Goal: Task Accomplishment & Management: Use online tool/utility

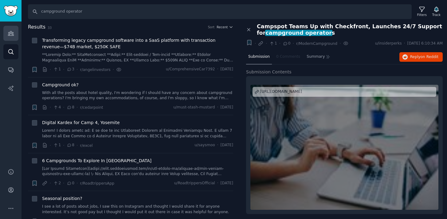
scroll to position [174, 0]
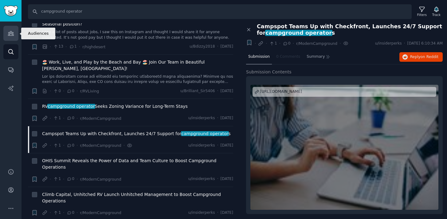
click at [9, 34] on icon "Sidebar" at bounding box center [11, 33] width 6 height 4
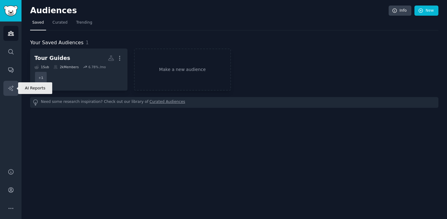
click at [13, 90] on icon "Sidebar" at bounding box center [10, 87] width 5 height 5
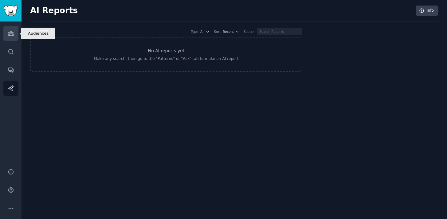
click at [12, 34] on icon "Sidebar" at bounding box center [11, 33] width 6 height 4
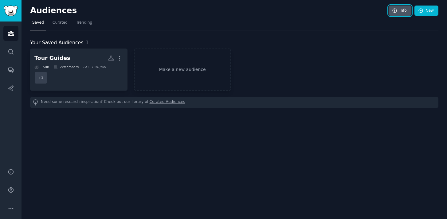
click at [402, 13] on link "Info" at bounding box center [399, 11] width 23 height 10
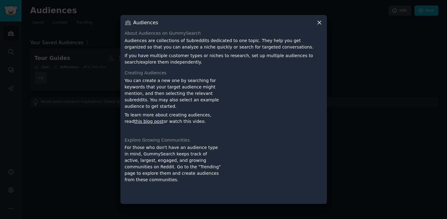
click at [319, 25] on icon at bounding box center [319, 22] width 6 height 6
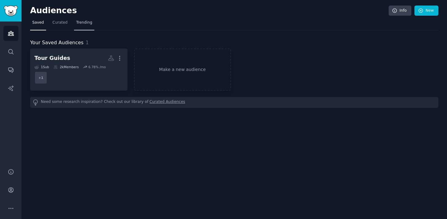
click at [87, 21] on span "Trending" at bounding box center [84, 23] width 16 height 6
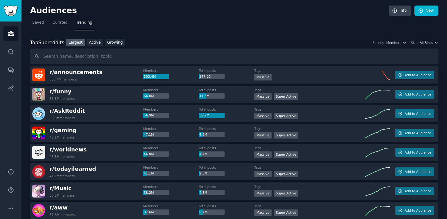
click at [428, 42] on span "All Sizes" at bounding box center [425, 43] width 13 height 4
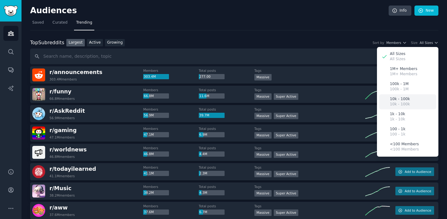
click at [410, 103] on div "10k - 100k 10k - 100k" at bounding box center [407, 101] width 57 height 15
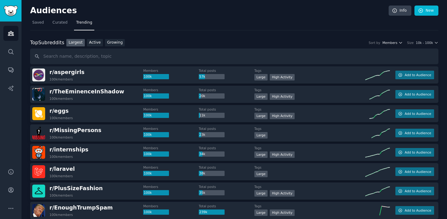
click at [391, 42] on span "Members" at bounding box center [389, 43] width 15 height 4
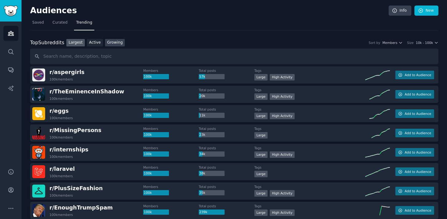
click at [118, 41] on link "Growing" at bounding box center [115, 43] width 20 height 8
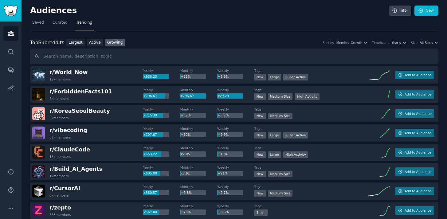
click at [428, 43] on span "All Sizes" at bounding box center [425, 43] width 13 height 4
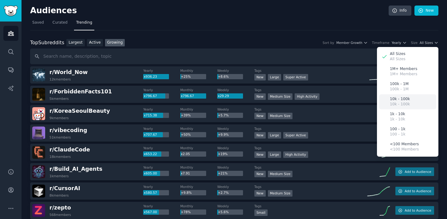
click at [409, 102] on div "10k - 100k 10k - 100k" at bounding box center [407, 101] width 57 height 15
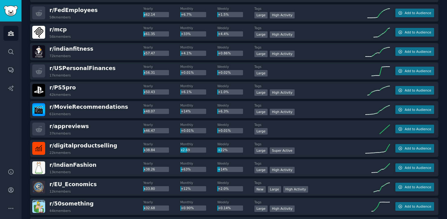
scroll to position [530, 0]
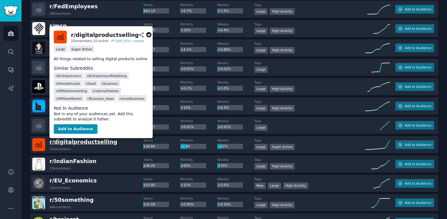
click at [87, 143] on span "r/ digitalproductselling" at bounding box center [83, 142] width 68 height 6
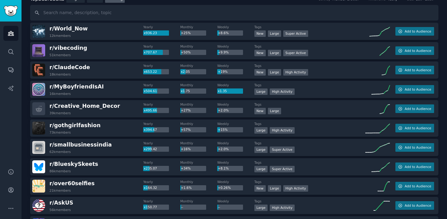
scroll to position [0, 0]
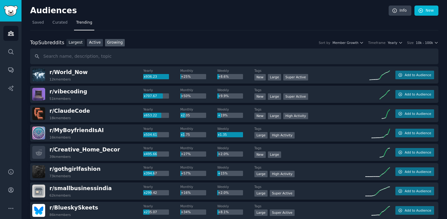
click at [95, 40] on link "Active" at bounding box center [95, 43] width 16 height 8
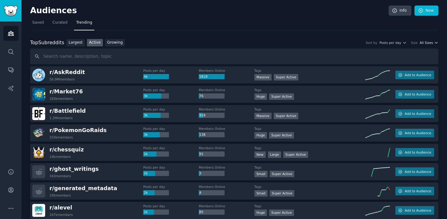
click at [427, 43] on span "All Sizes" at bounding box center [425, 43] width 13 height 4
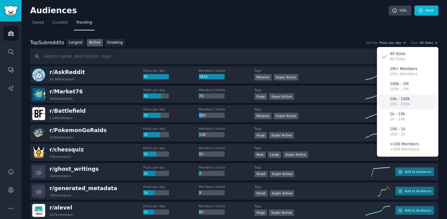
click at [412, 105] on div "10k - 100k 10k - 100k" at bounding box center [407, 101] width 57 height 15
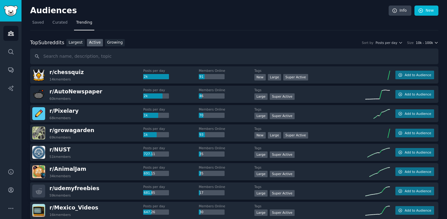
click at [424, 44] on span "10k - 100k" at bounding box center [423, 43] width 17 height 4
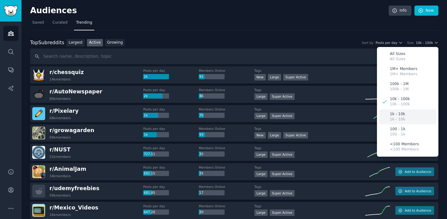
click at [405, 115] on div "1k - 10k 1k - 10k" at bounding box center [407, 116] width 57 height 15
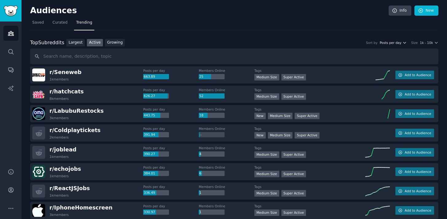
click at [392, 44] on span "Posts per day" at bounding box center [390, 43] width 22 height 4
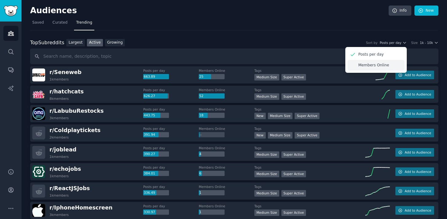
click at [369, 64] on p "Members Online" at bounding box center [373, 66] width 31 height 6
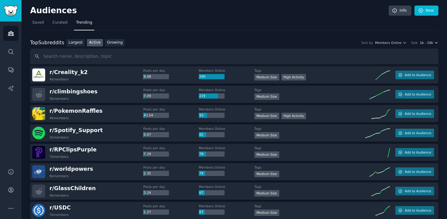
click at [428, 41] on span "1k - 10k" at bounding box center [426, 43] width 13 height 4
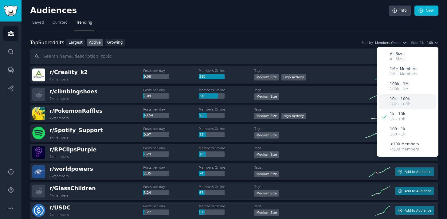
click at [403, 100] on p "10k - 100k" at bounding box center [399, 99] width 20 height 6
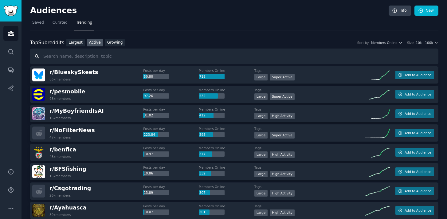
click at [131, 56] on input "text" at bounding box center [234, 56] width 408 height 16
type input "enneagram"
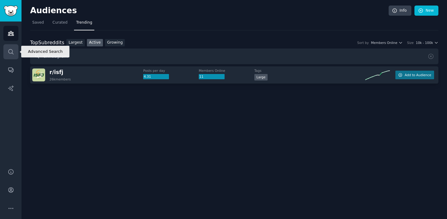
click at [11, 49] on icon "Sidebar" at bounding box center [10, 51] width 5 height 5
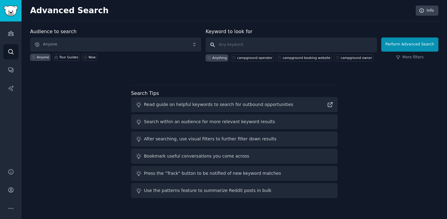
click at [242, 44] on input "text" at bounding box center [290, 44] width 171 height 15
type input "enneagram"
click at [214, 45] on input "enneagram" at bounding box center [290, 44] width 171 height 15
click at [250, 44] on input "enneagram" at bounding box center [290, 44] width 171 height 15
click button "Perform Advanced Search" at bounding box center [409, 44] width 57 height 14
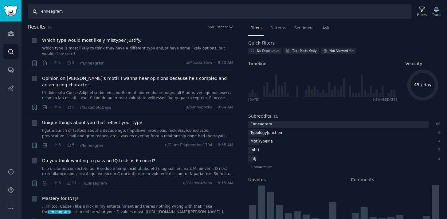
drag, startPoint x: 69, startPoint y: 11, endPoint x: 35, endPoint y: 12, distance: 34.4
click at [35, 12] on input "enneagram" at bounding box center [219, 11] width 383 height 15
type input "[MEDICAL_DATA] moms"
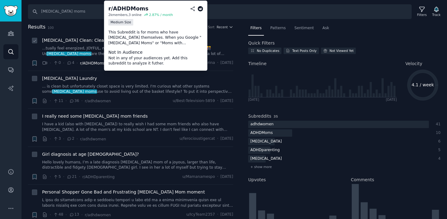
click at [90, 63] on span "r/ADHDMoms" at bounding box center [92, 63] width 25 height 4
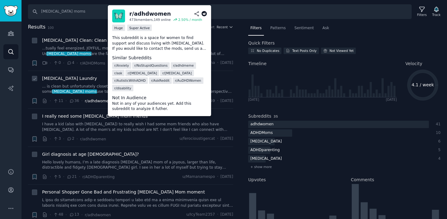
click at [97, 101] on span "r/adhdwomen" at bounding box center [98, 101] width 26 height 4
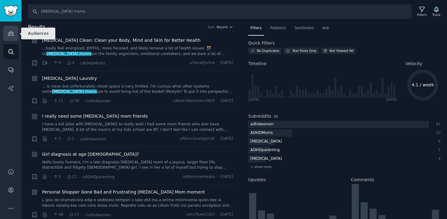
click at [11, 32] on icon "Sidebar" at bounding box center [11, 33] width 6 height 6
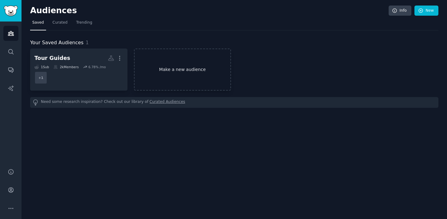
click at [185, 68] on link "Make a new audience" at bounding box center [182, 69] width 97 height 42
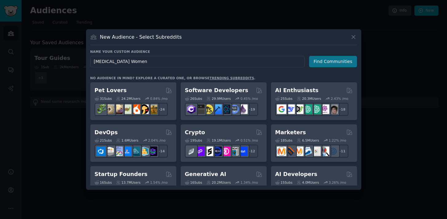
type input "[MEDICAL_DATA] Women"
click at [327, 62] on button "Find Communities" at bounding box center [333, 61] width 48 height 11
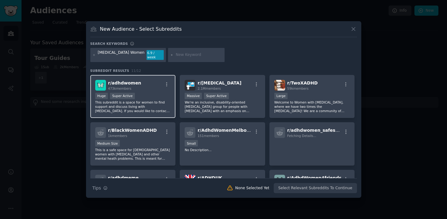
click at [127, 104] on p "This subreddit is a space for women to find support and discuss living with [ME…" at bounding box center [133, 106] width 76 height 13
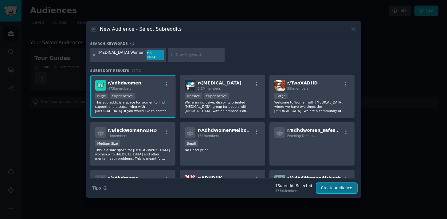
click at [335, 184] on button "Create Audience" at bounding box center [336, 188] width 41 height 10
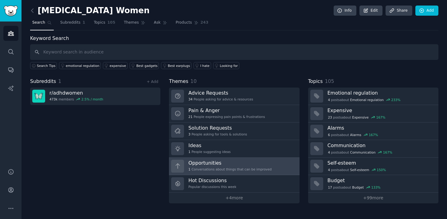
click at [219, 164] on h3 "Opportunities" at bounding box center [229, 163] width 83 height 6
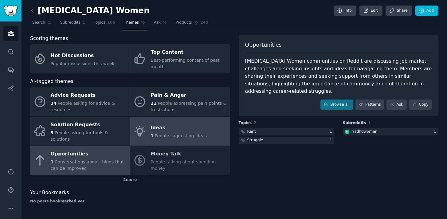
click at [167, 133] on div "1 People suggesting ideas" at bounding box center [178, 136] width 56 height 6
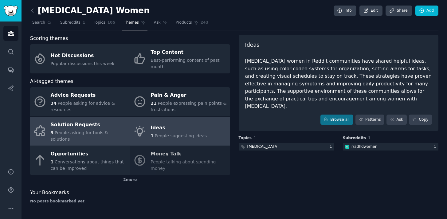
click at [65, 123] on div "Solution Requests" at bounding box center [89, 125] width 76 height 10
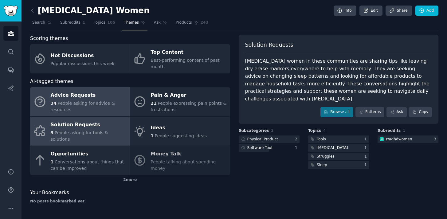
click at [86, 99] on div "Advice Requests" at bounding box center [89, 96] width 76 height 10
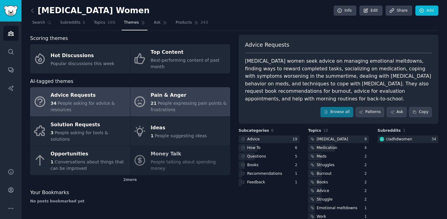
click at [180, 100] on div "Pain & Anger" at bounding box center [188, 96] width 76 height 10
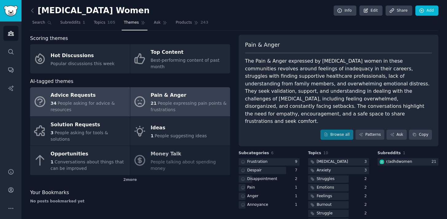
click at [82, 99] on div "Advice Requests" at bounding box center [89, 96] width 76 height 10
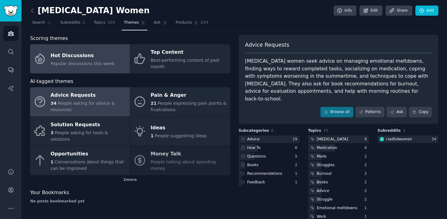
click at [84, 61] on span "Popular discussions this week" at bounding box center [83, 63] width 64 height 5
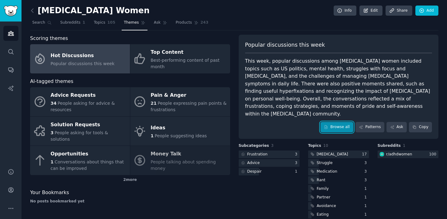
click at [343, 122] on link "Browse all" at bounding box center [336, 127] width 33 height 10
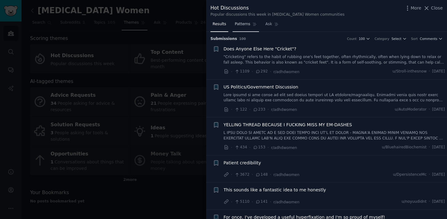
click at [238, 25] on span "Patterns" at bounding box center [241, 24] width 15 height 6
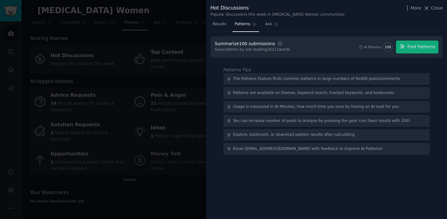
click at [260, 45] on div "Summarize 100 submissions" at bounding box center [245, 44] width 60 height 6
click at [277, 45] on icon "button" at bounding box center [280, 44] width 6 height 6
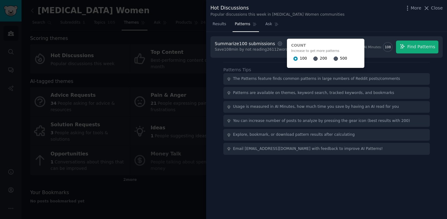
click at [267, 51] on div "Save 108 min by not reading 26112 words" at bounding box center [252, 50] width 75 height 6
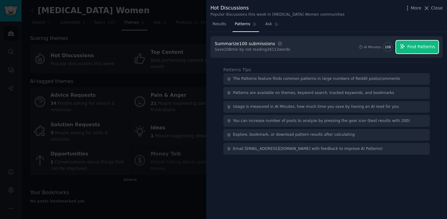
click at [415, 48] on span "Find Patterns" at bounding box center [421, 47] width 28 height 6
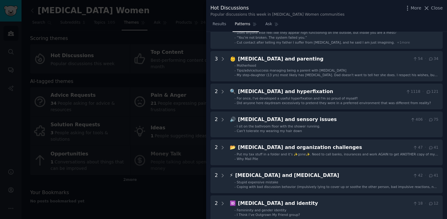
scroll to position [118, 0]
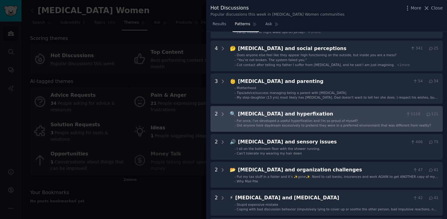
click at [305, 108] on hyperfixation "2 🔍 [MEDICAL_DATA] and hyperfixation 1118 · 121 - For once, I've developed a us…" at bounding box center [326, 119] width 232 height 26
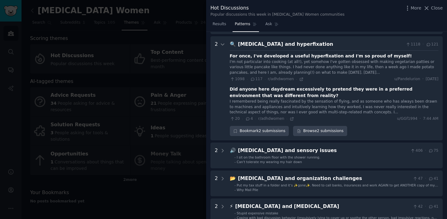
scroll to position [192, 0]
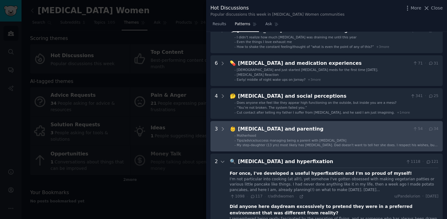
click at [286, 126] on div "[MEDICAL_DATA] and parenting" at bounding box center [324, 129] width 172 height 8
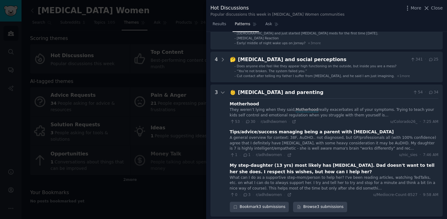
scroll to position [71, 0]
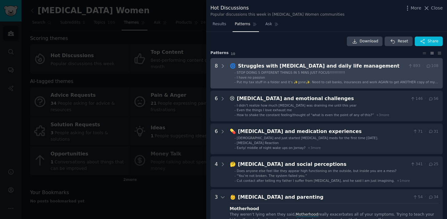
click at [330, 62] on div "Struggles with [MEDICAL_DATA] and daily life management" at bounding box center [322, 66] width 168 height 8
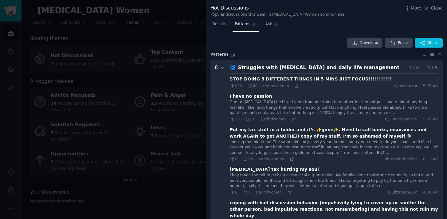
scroll to position [0, 0]
click at [437, 9] on span "Close" at bounding box center [437, 8] width 12 height 6
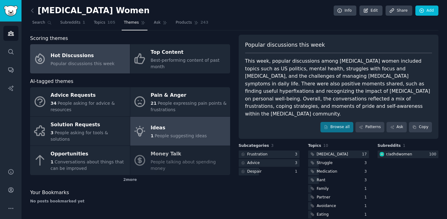
click at [177, 133] on span "People suggesting ideas" at bounding box center [181, 135] width 52 height 5
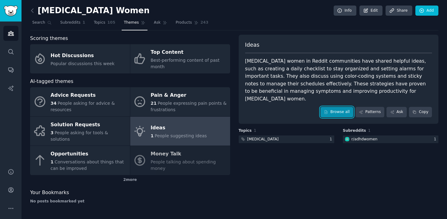
click at [341, 107] on link "Browse all" at bounding box center [336, 112] width 33 height 10
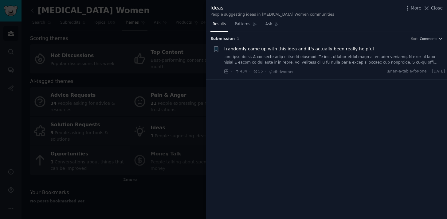
click at [351, 48] on span "I randomly came up with this idea and it's actually been really helpful" at bounding box center [298, 49] width 150 height 6
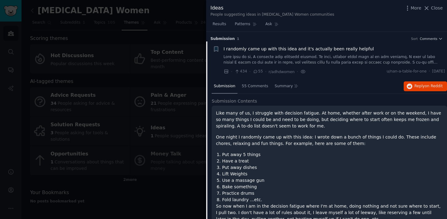
click at [439, 6] on span "Close" at bounding box center [437, 8] width 12 height 6
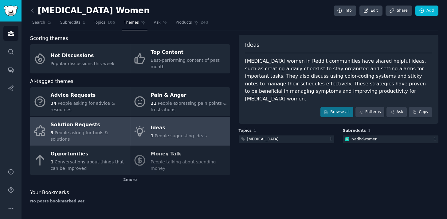
click at [73, 131] on span "People asking for tools & solutions" at bounding box center [79, 135] width 57 height 11
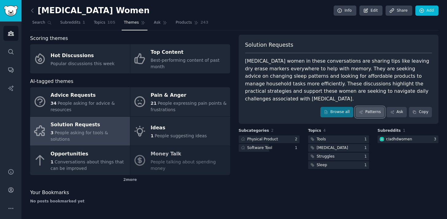
click at [372, 107] on link "Patterns" at bounding box center [369, 112] width 29 height 10
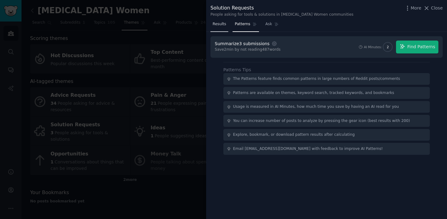
click at [221, 23] on span "Results" at bounding box center [219, 24] width 14 height 6
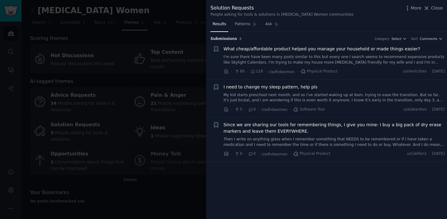
click at [285, 49] on span "What cheap/affordable product helped you manage your household or made things e…" at bounding box center [321, 49] width 196 height 6
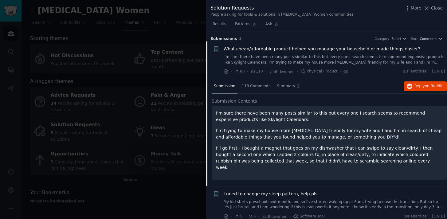
scroll to position [10, 0]
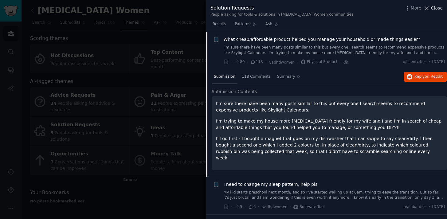
click at [432, 8] on span "Close" at bounding box center [437, 8] width 12 height 6
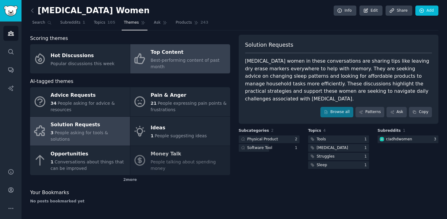
click at [173, 61] on span "Best-performing content of past month" at bounding box center [184, 63] width 69 height 11
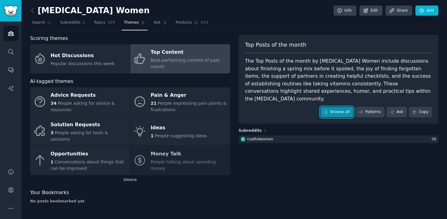
click at [340, 107] on link "Browse all" at bounding box center [336, 112] width 33 height 10
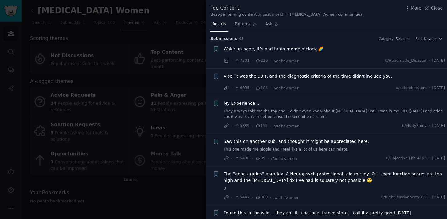
scroll to position [69, 0]
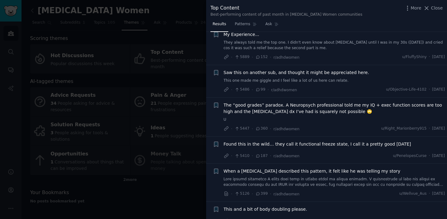
click at [335, 145] on span "Found this in the wild… they call it functional freeze state, I call it a prett…" at bounding box center [316, 144] width 187 height 6
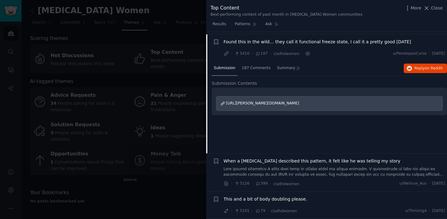
scroll to position [173, 0]
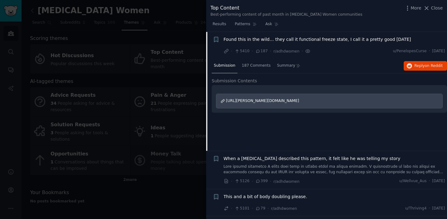
click at [267, 102] on span "[URL][PERSON_NAME][DOMAIN_NAME]" at bounding box center [262, 101] width 73 height 4
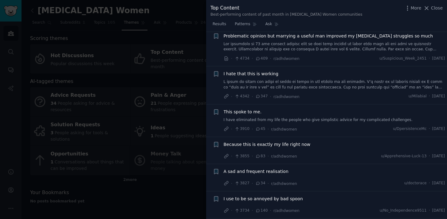
scroll to position [445, 0]
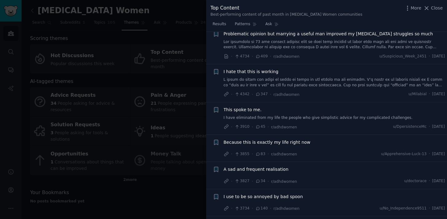
click at [261, 71] on span "I hate that this is working" at bounding box center [250, 71] width 55 height 6
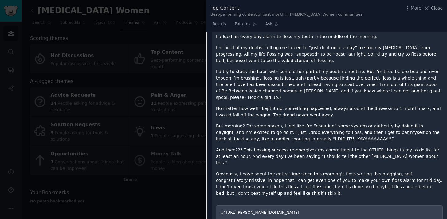
scroll to position [567, 0]
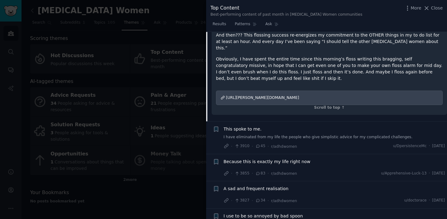
click at [259, 95] on span "[URL][PERSON_NAME][DOMAIN_NAME]" at bounding box center [262, 97] width 73 height 4
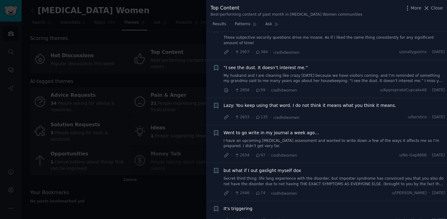
scroll to position [956, 0]
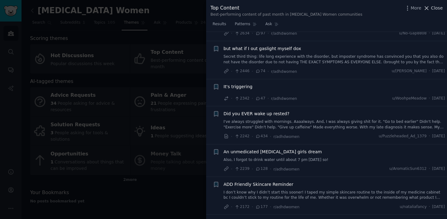
click at [438, 9] on span "Close" at bounding box center [437, 8] width 12 height 6
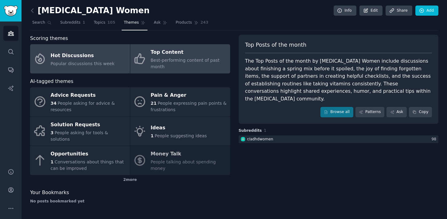
click at [81, 59] on div "Hot Discussions" at bounding box center [83, 56] width 64 height 10
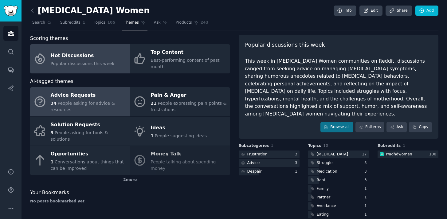
click at [81, 100] on div "34 People asking for advice & resources" at bounding box center [89, 106] width 76 height 13
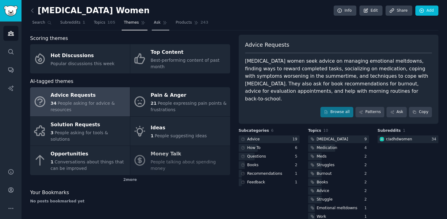
click at [156, 22] on span "Ask" at bounding box center [157, 23] width 7 height 6
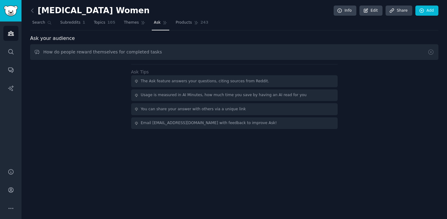
type input "How do people reward themselves for completed tasks"
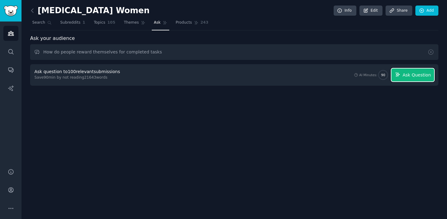
click at [416, 72] on span "Ask Question" at bounding box center [416, 75] width 28 height 6
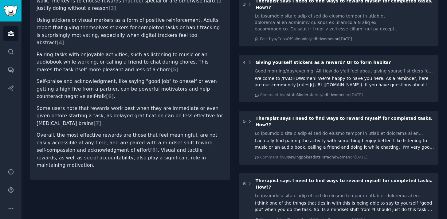
scroll to position [298, 0]
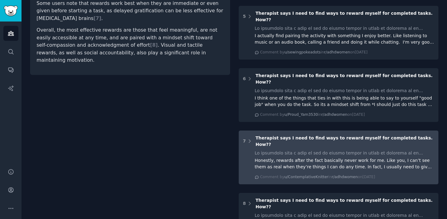
click at [276, 135] on span "Therapist says I need to find ways to reward myself for completed tasks. How??" at bounding box center [343, 140] width 177 height 11
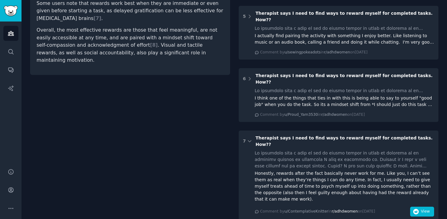
click at [348, 209] on span "r/adhdwomen" at bounding box center [344, 211] width 26 height 4
click at [424, 209] on span "View" at bounding box center [424, 212] width 9 height 6
